Goal: Find specific page/section: Find specific page/section

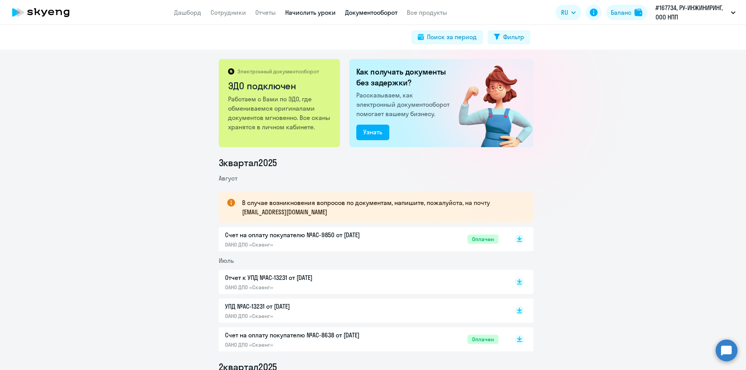
click at [319, 14] on link "Начислить уроки" at bounding box center [310, 13] width 51 height 8
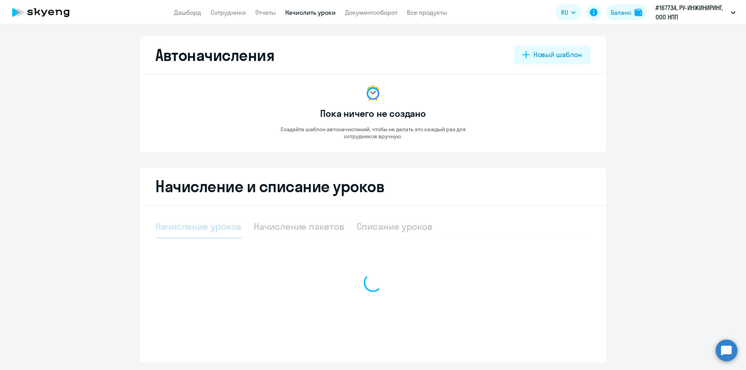
select select "10"
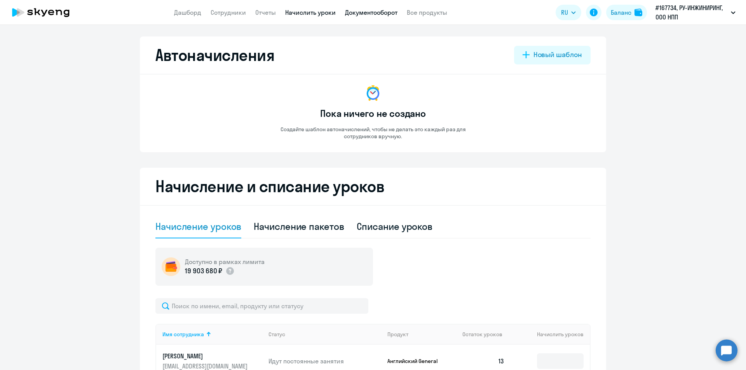
click at [379, 11] on link "Документооборот" at bounding box center [371, 13] width 52 height 8
